Goal: Task Accomplishment & Management: Manage account settings

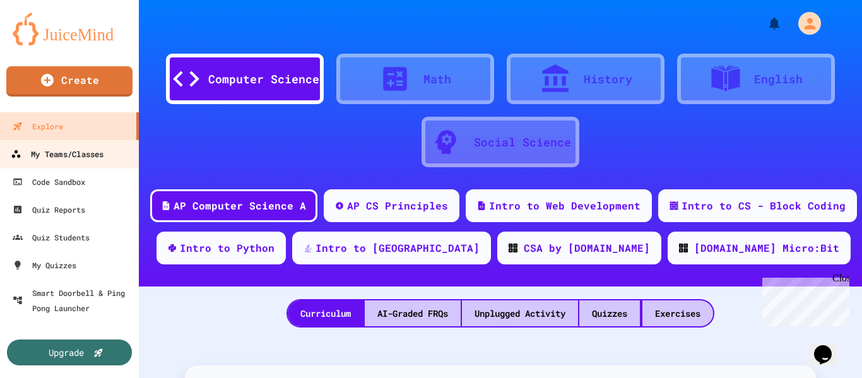
click at [104, 155] on div "My Teams/Classes" at bounding box center [57, 154] width 93 height 16
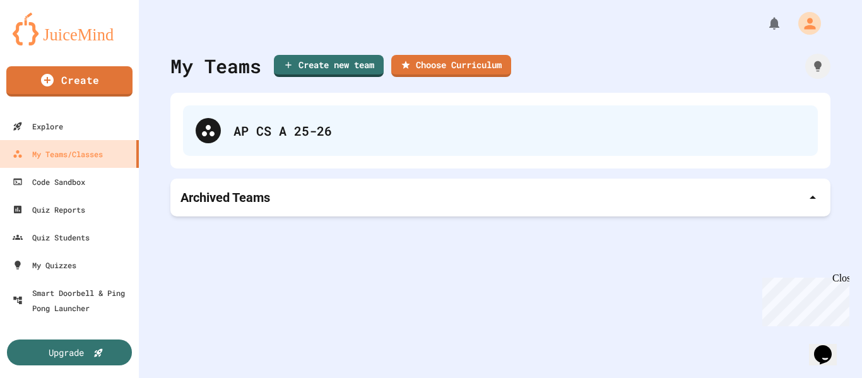
click at [321, 145] on div "AP CS A 25-26" at bounding box center [500, 130] width 635 height 51
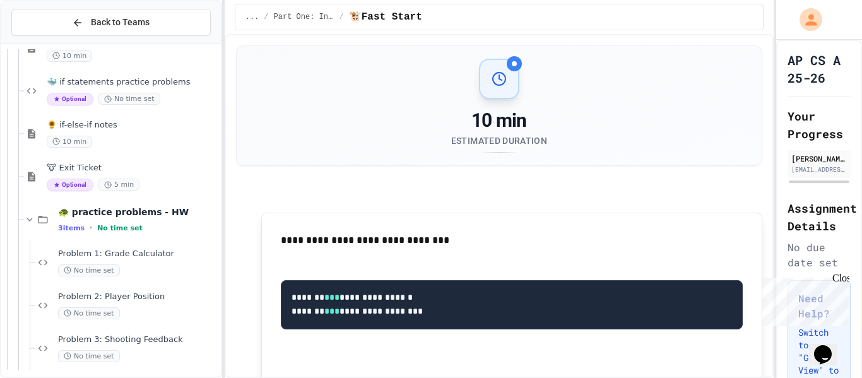
scroll to position [594, 0]
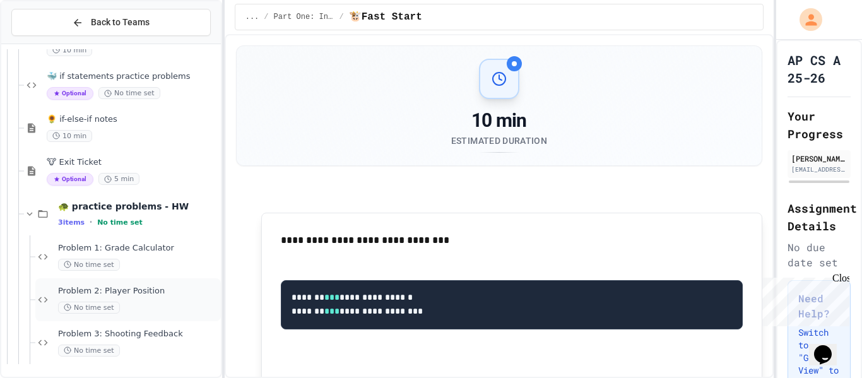
click at [129, 286] on span "Problem 2: Player Position" at bounding box center [138, 291] width 160 height 11
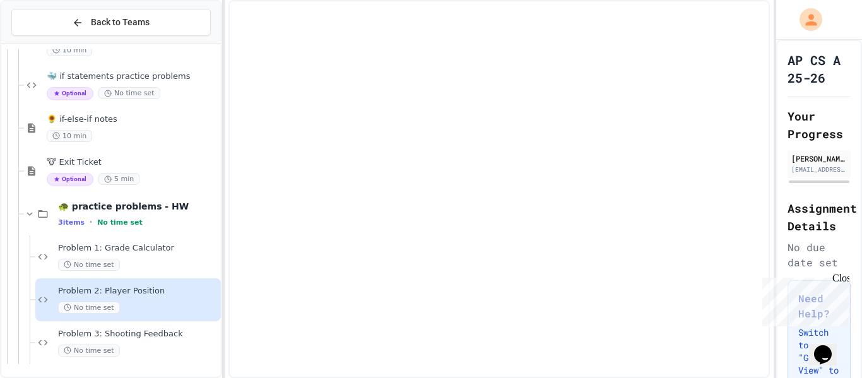
scroll to position [579, 0]
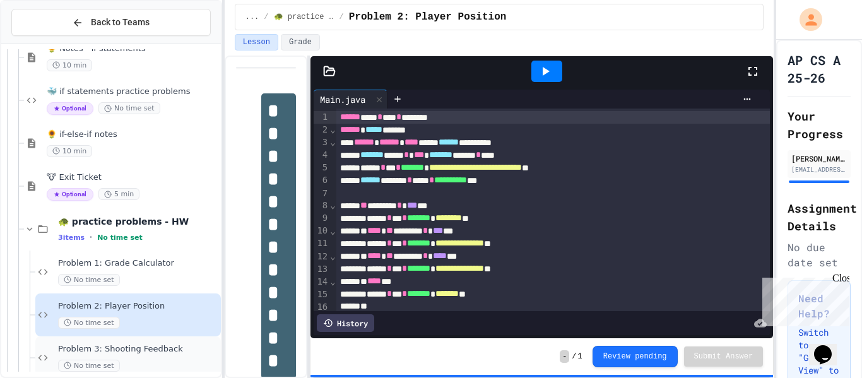
click at [120, 349] on span "Problem 3: Shooting Feedback" at bounding box center [138, 349] width 160 height 11
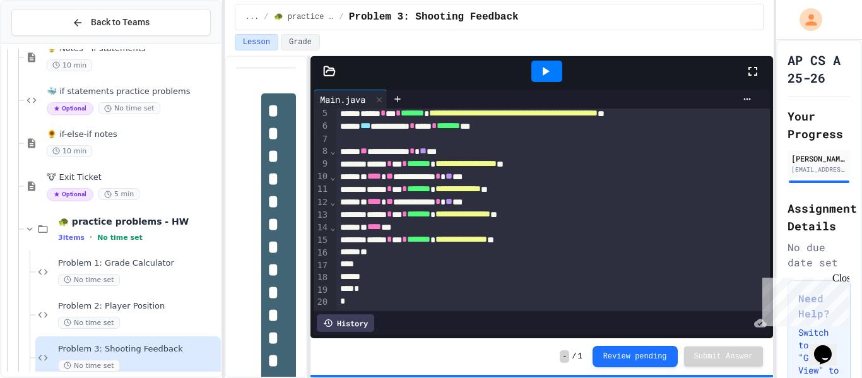
scroll to position [54, 0]
click at [542, 65] on icon at bounding box center [545, 71] width 15 height 15
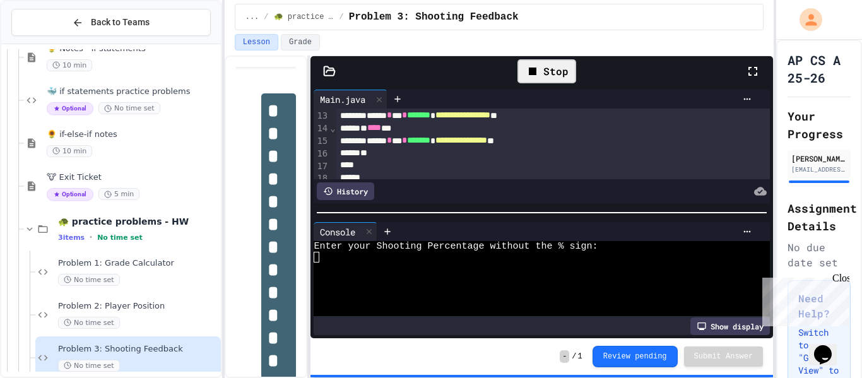
scroll to position [154, 0]
click at [537, 66] on icon at bounding box center [532, 71] width 15 height 15
click at [717, 368] on div "- / 1 Review pending Submit Answer" at bounding box center [542, 356] width 463 height 37
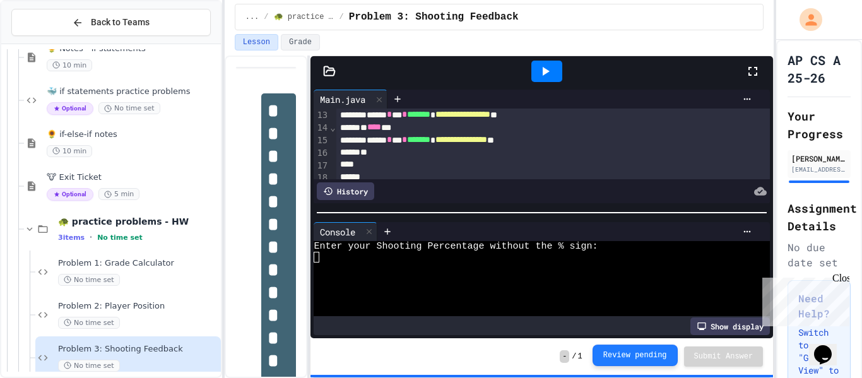
click at [636, 349] on button "Review pending" at bounding box center [635, 355] width 85 height 21
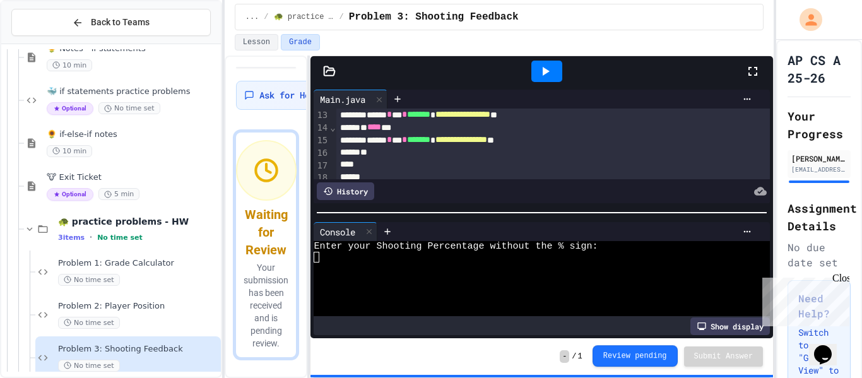
click at [636, 349] on button "Review pending" at bounding box center [635, 355] width 85 height 21
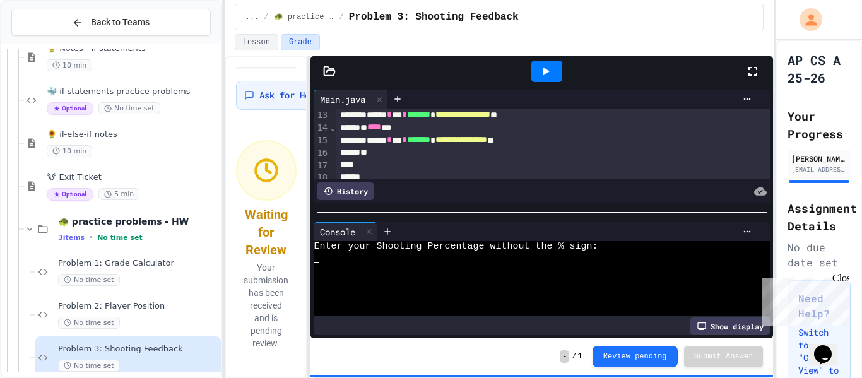
scroll to position [594, 0]
